Goal: Find specific page/section: Find specific page/section

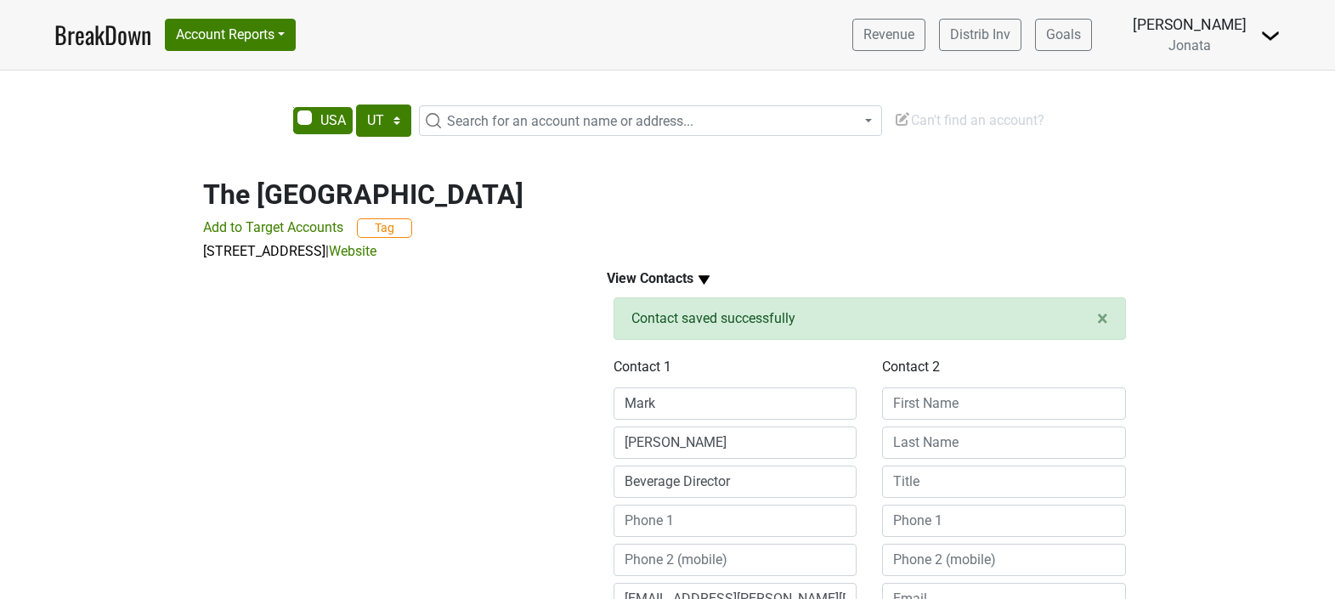
select select "UT"
click at [120, 33] on link "BreakDown" at bounding box center [102, 35] width 97 height 36
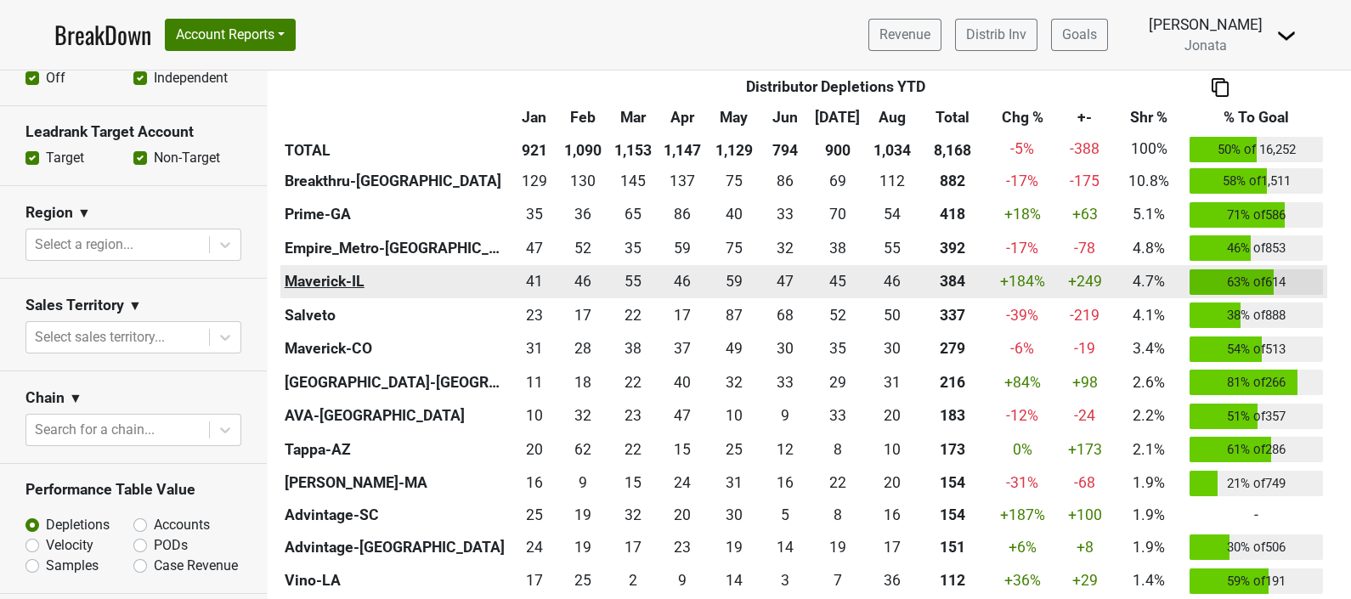
scroll to position [745, 0]
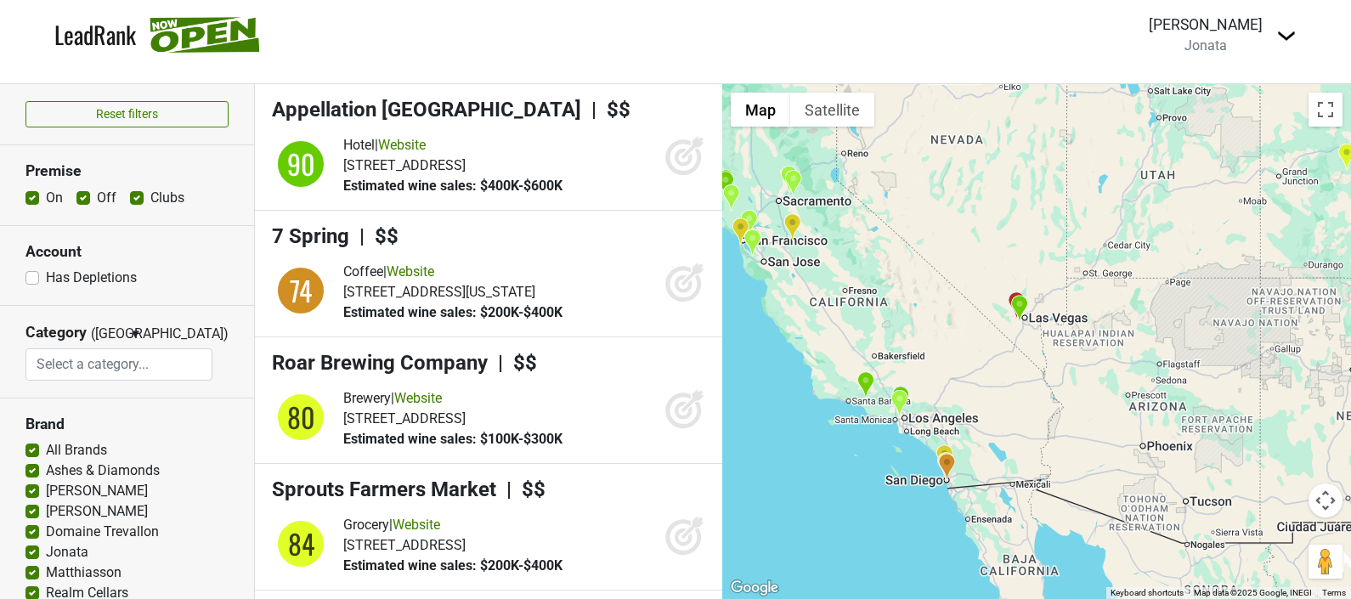
select select
